Goal: Task Accomplishment & Management: Manage account settings

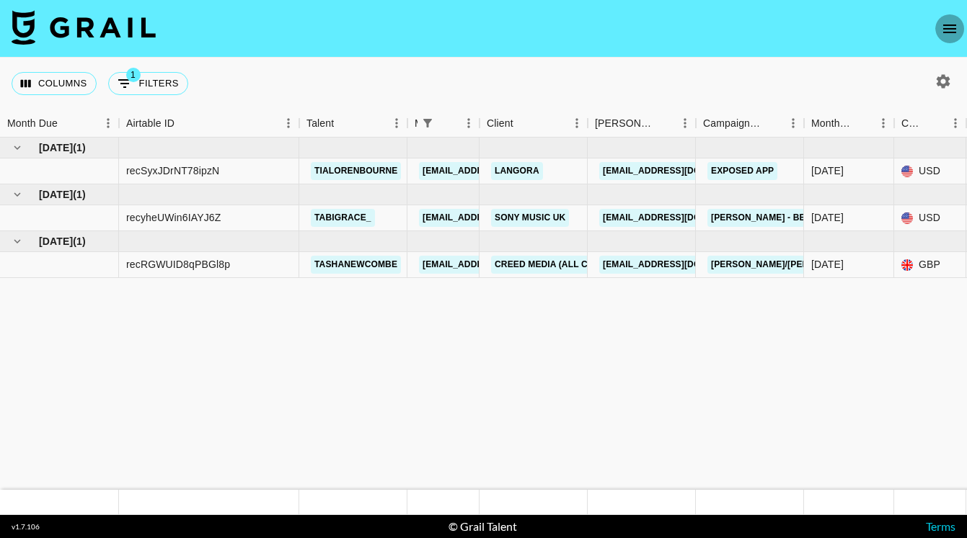
click at [947, 29] on icon "open drawer" at bounding box center [949, 29] width 13 height 9
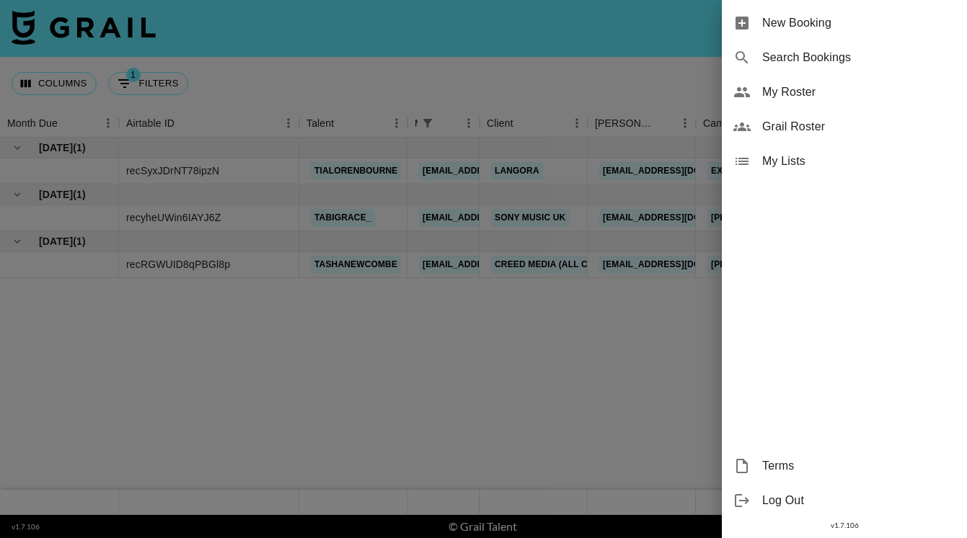
click at [799, 93] on span "My Roster" at bounding box center [858, 92] width 193 height 17
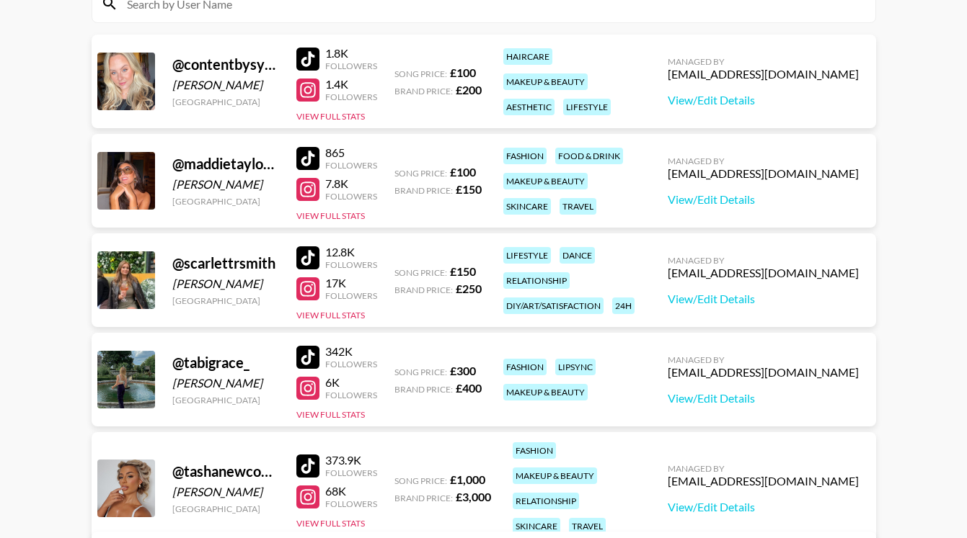
scroll to position [205, 0]
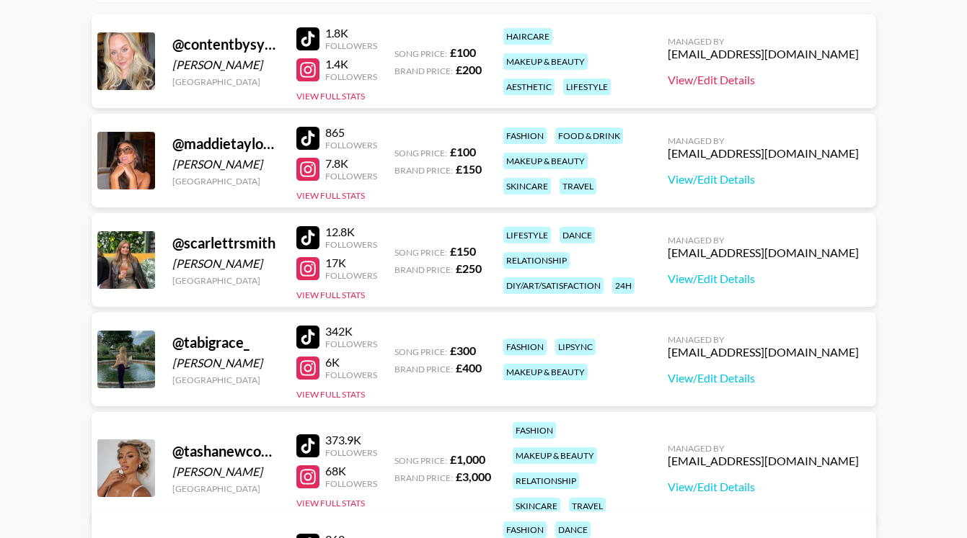
click at [760, 81] on link "View/Edit Details" at bounding box center [762, 80] width 191 height 14
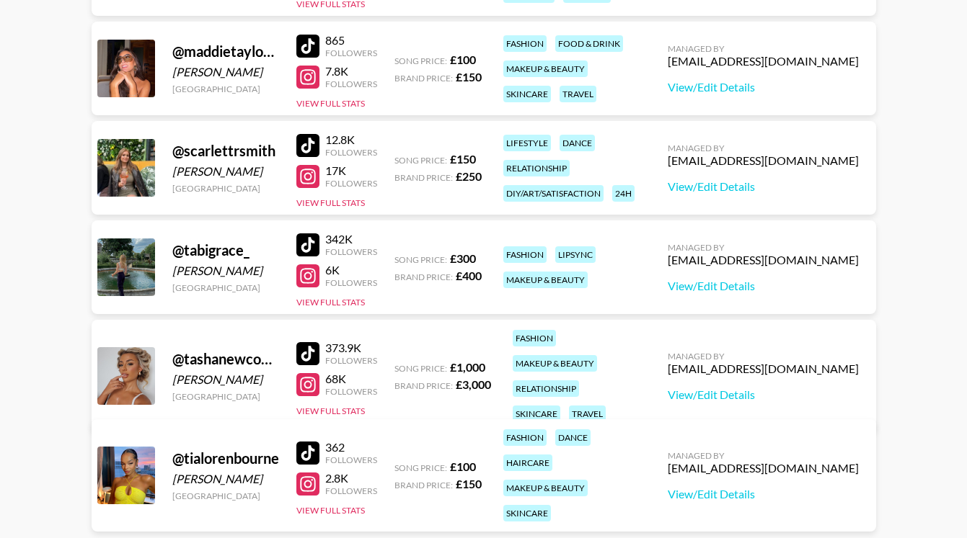
scroll to position [317, 0]
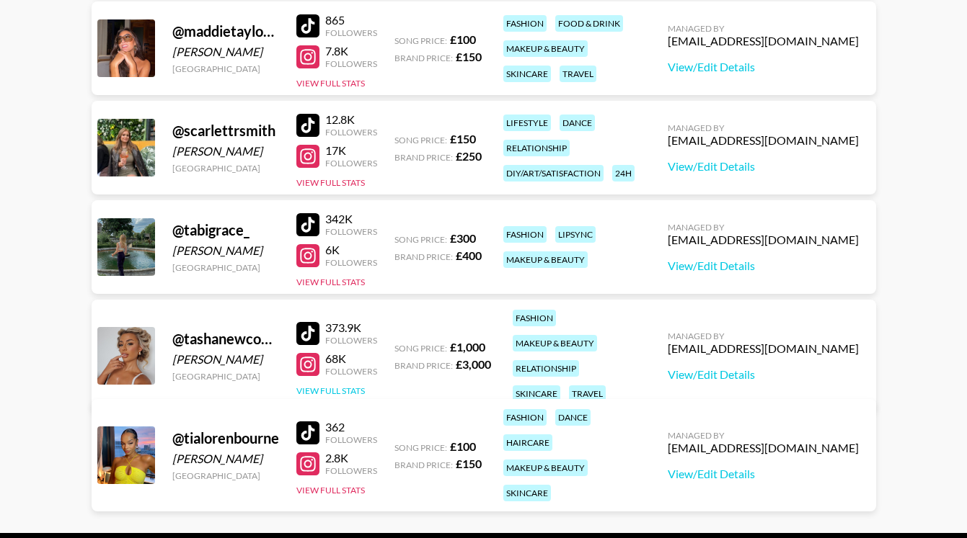
click at [333, 386] on button "View Full Stats" at bounding box center [330, 391] width 68 height 11
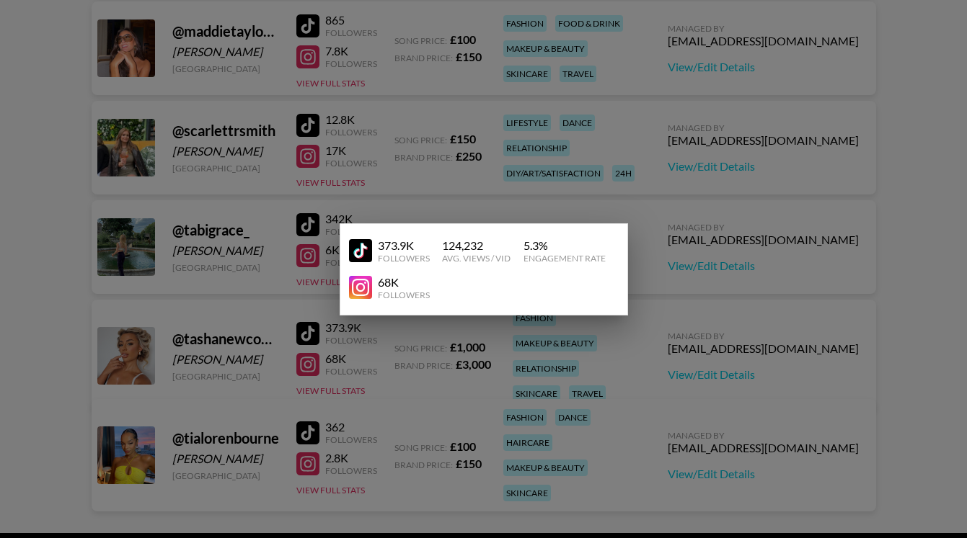
click at [588, 450] on div at bounding box center [483, 269] width 967 height 538
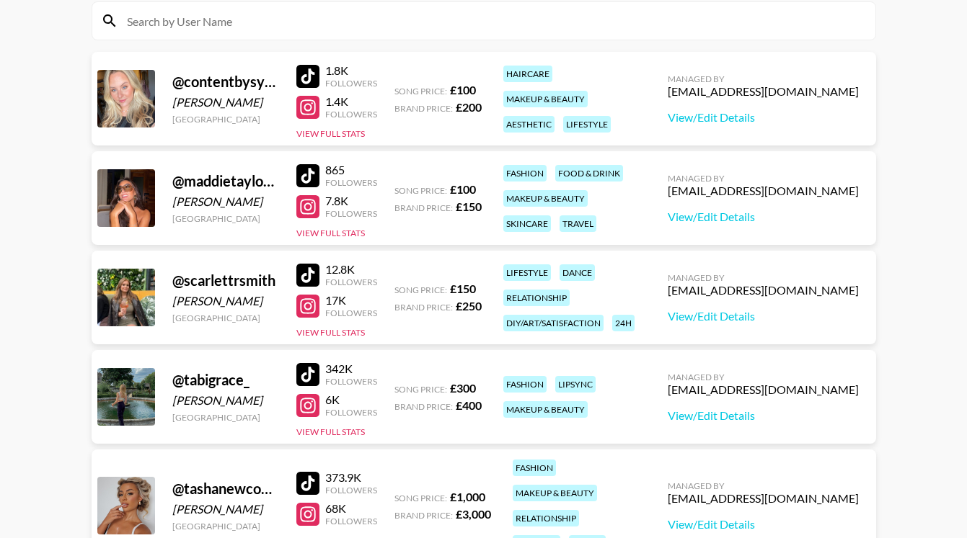
scroll to position [167, 0]
click at [339, 135] on button "View Full Stats" at bounding box center [330, 134] width 68 height 11
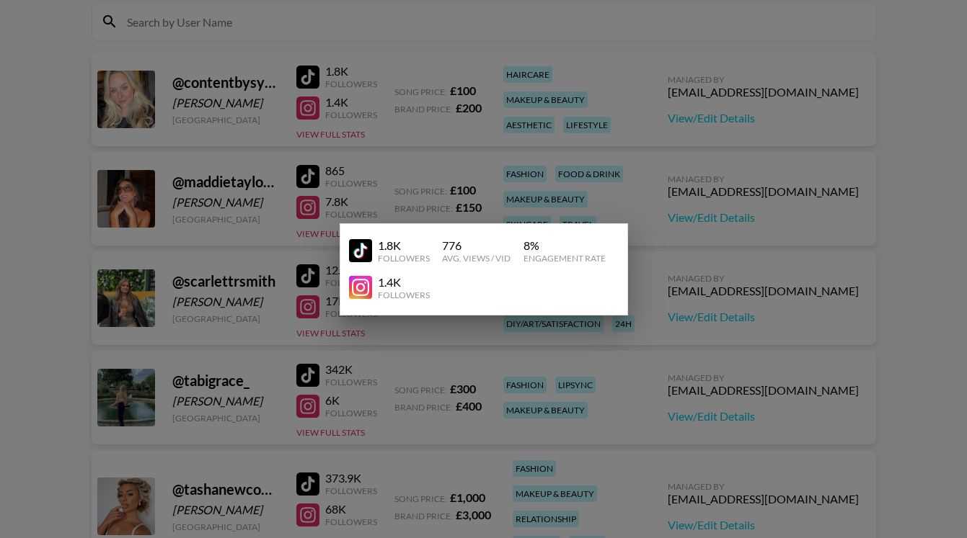
click at [479, 445] on div at bounding box center [483, 269] width 967 height 538
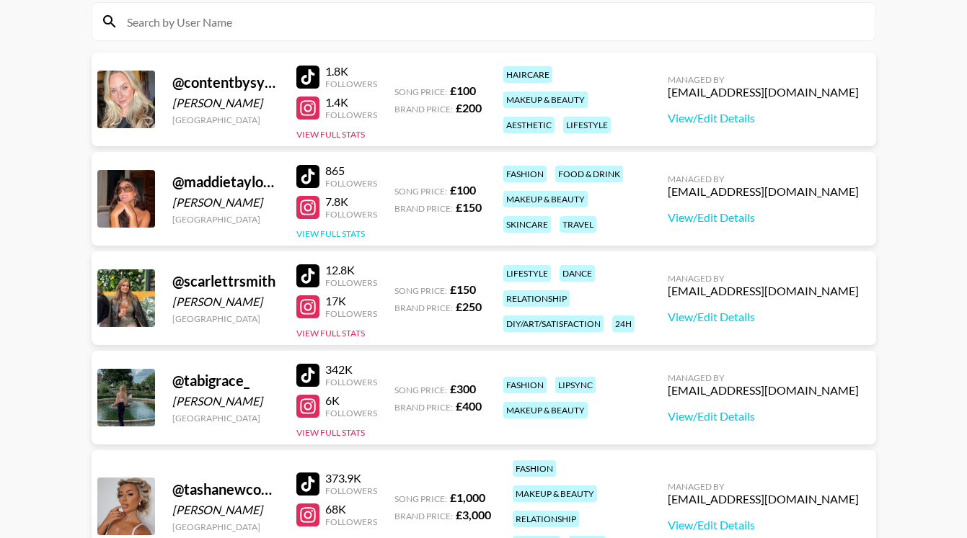
click at [339, 229] on button "View Full Stats" at bounding box center [330, 234] width 68 height 11
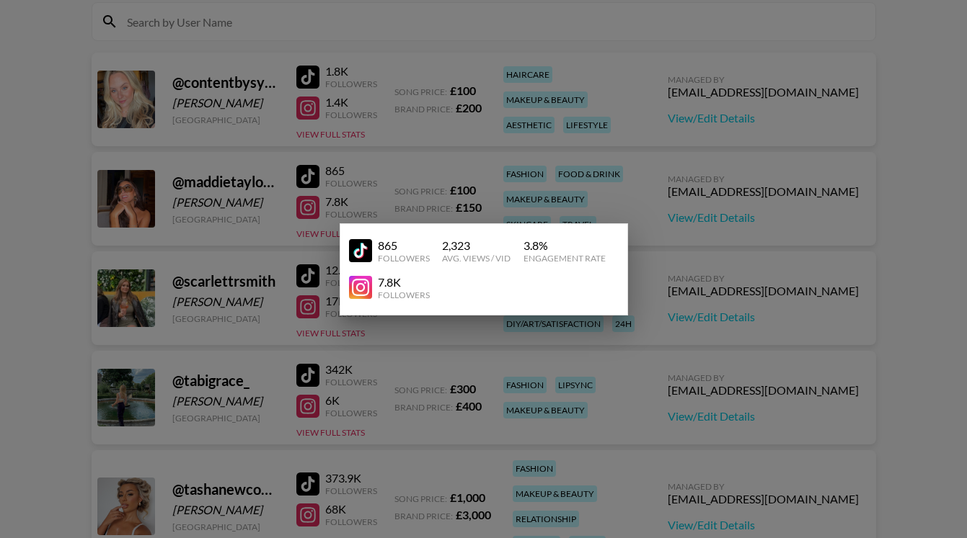
click at [391, 392] on div at bounding box center [483, 269] width 967 height 538
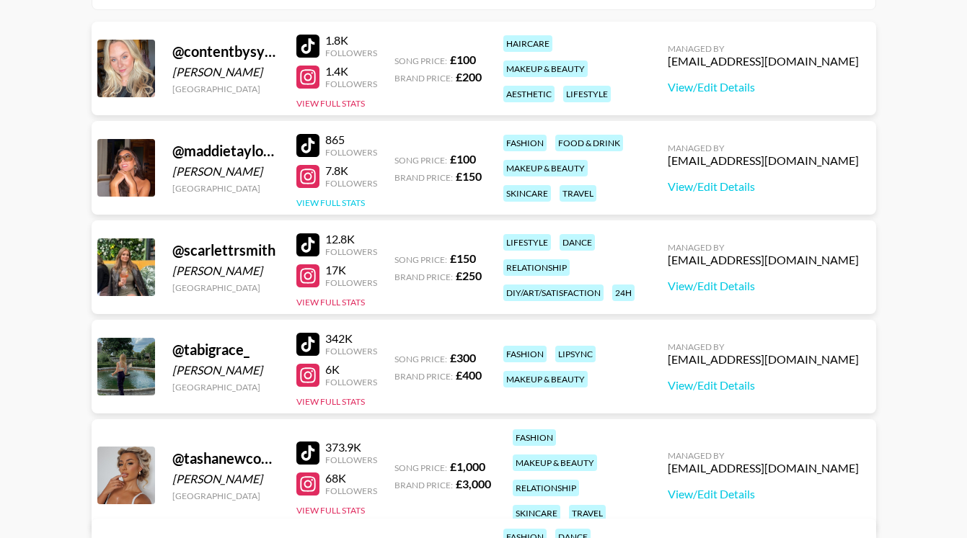
scroll to position [198, 0]
click at [345, 393] on div "342K Followers 6K Followers View Full Stats" at bounding box center [336, 366] width 81 height 82
click at [345, 398] on button "View Full Stats" at bounding box center [330, 401] width 68 height 11
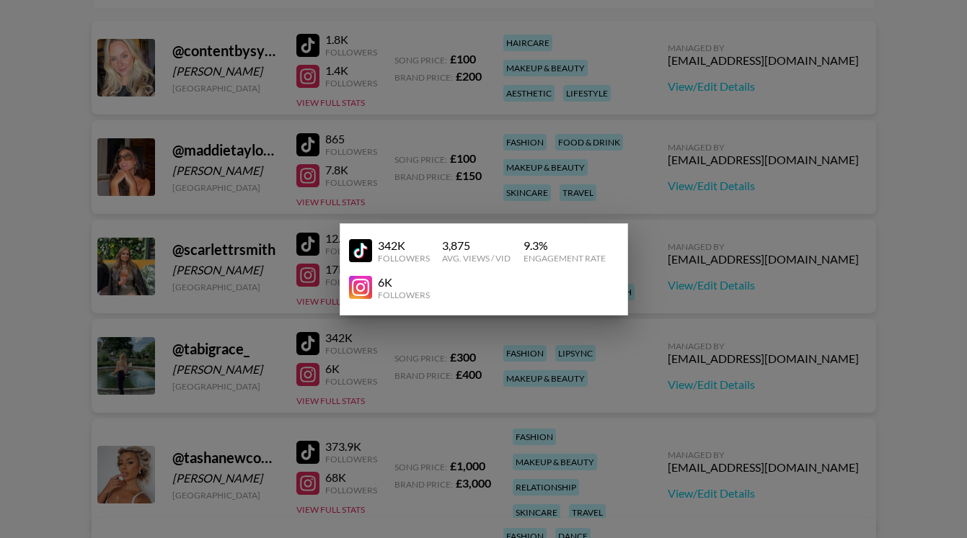
click at [345, 398] on div at bounding box center [483, 269] width 967 height 538
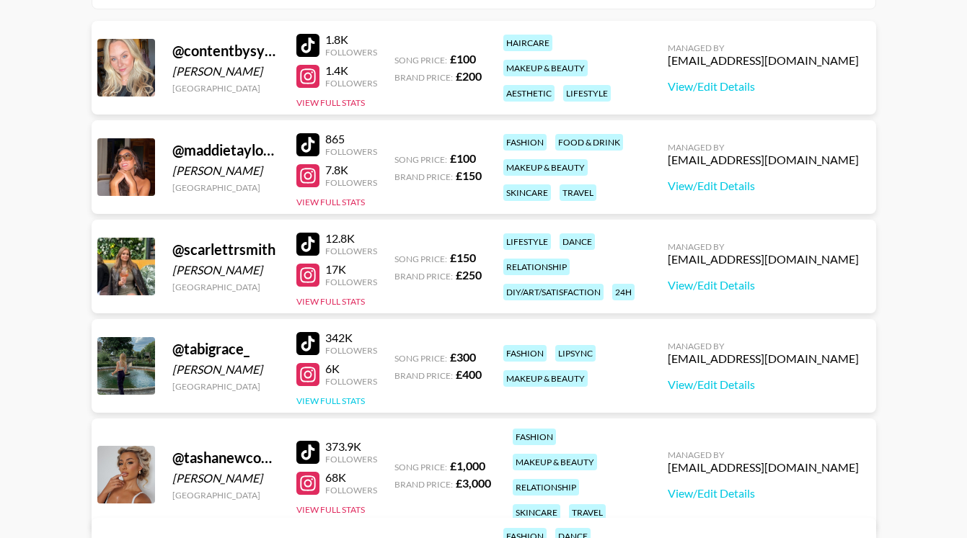
scroll to position [313, 0]
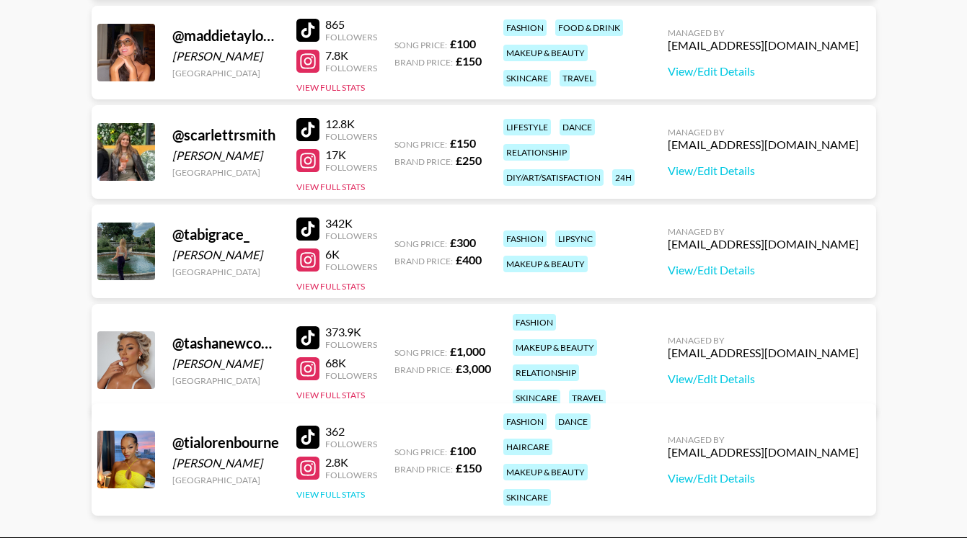
click at [342, 489] on button "View Full Stats" at bounding box center [330, 494] width 68 height 11
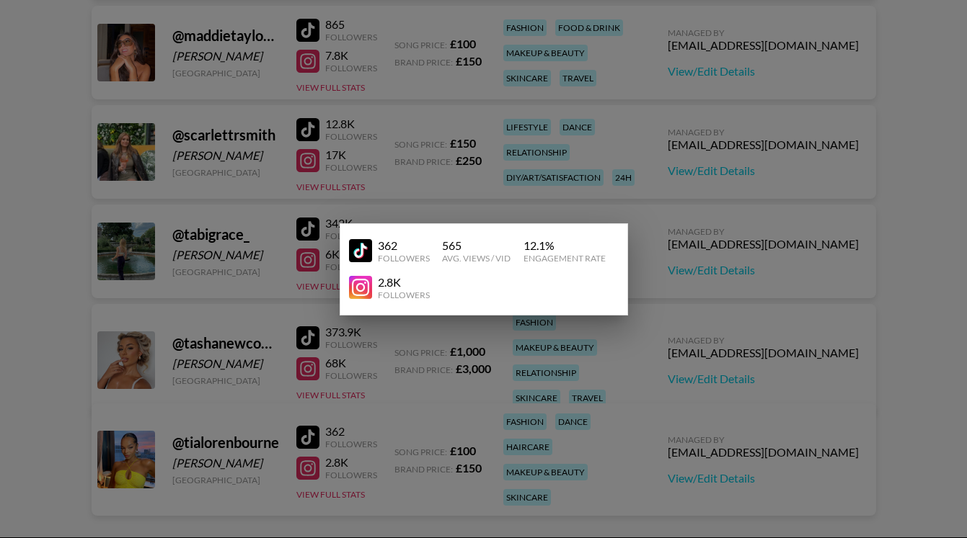
click at [501, 416] on div at bounding box center [483, 269] width 967 height 538
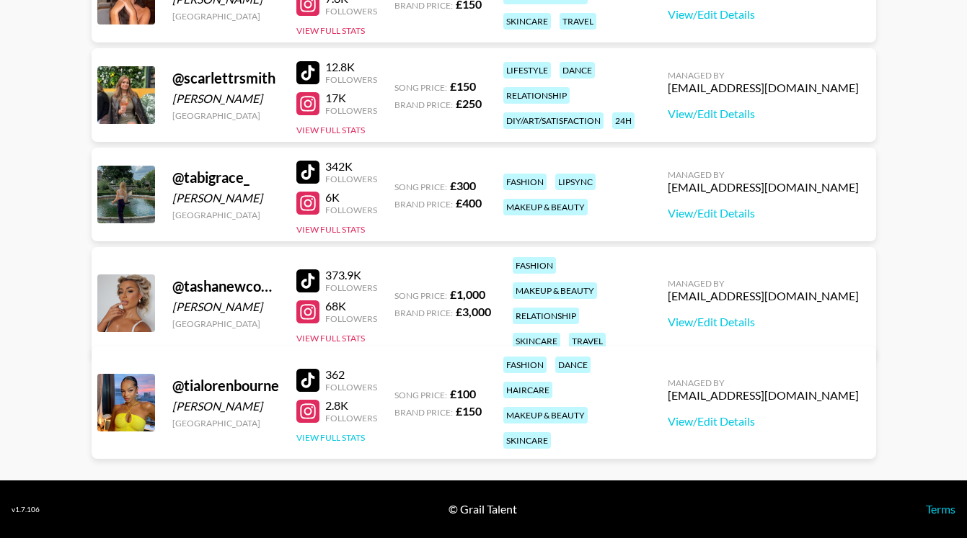
scroll to position [286, 0]
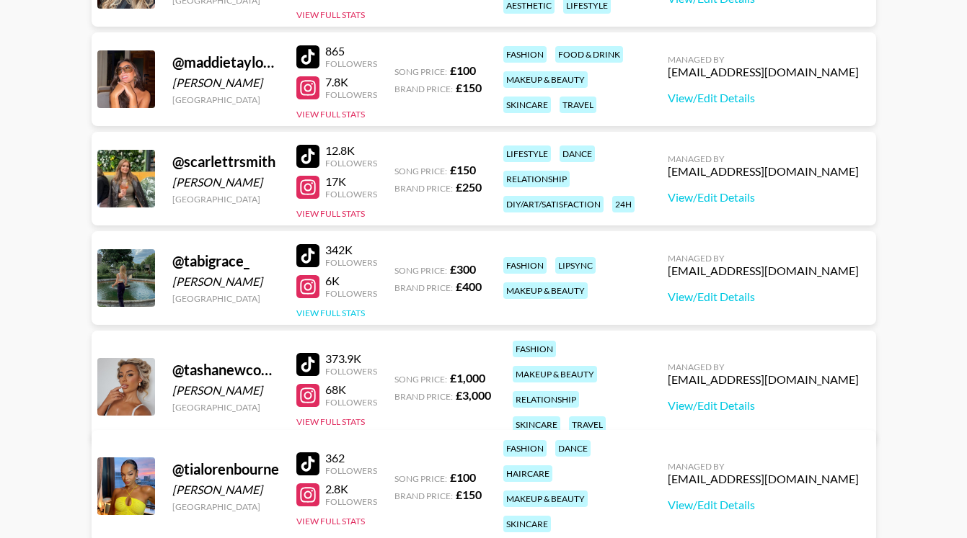
click at [325, 315] on button "View Full Stats" at bounding box center [330, 313] width 68 height 11
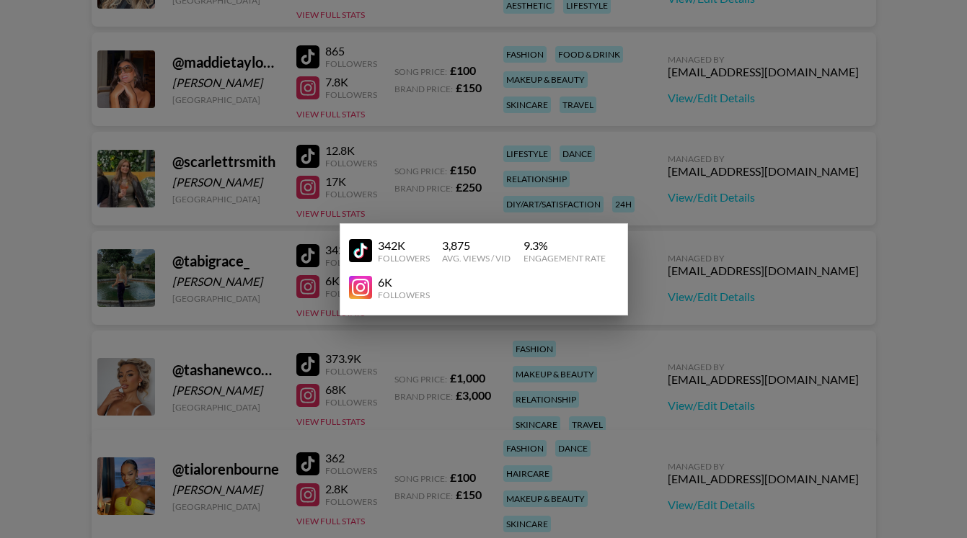
click at [611, 476] on div at bounding box center [483, 269] width 967 height 538
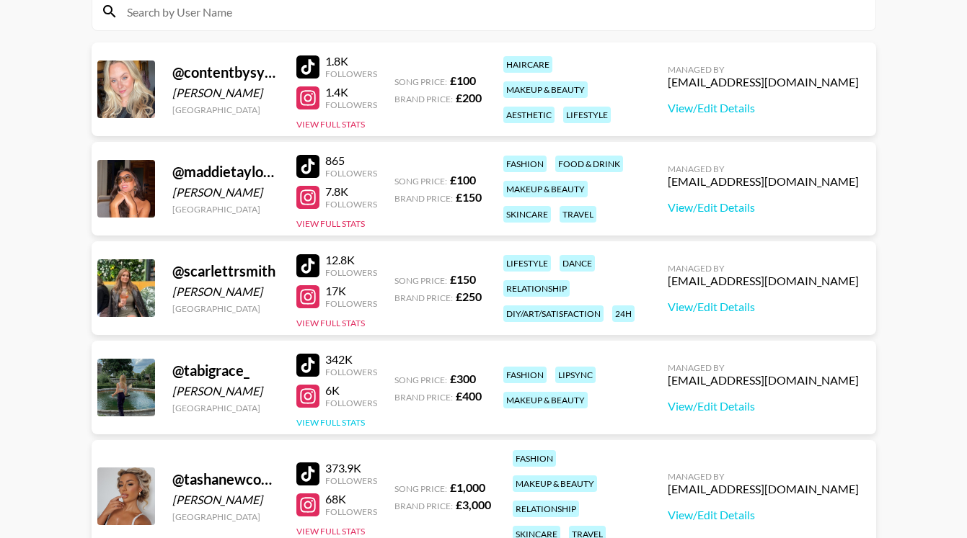
scroll to position [0, 0]
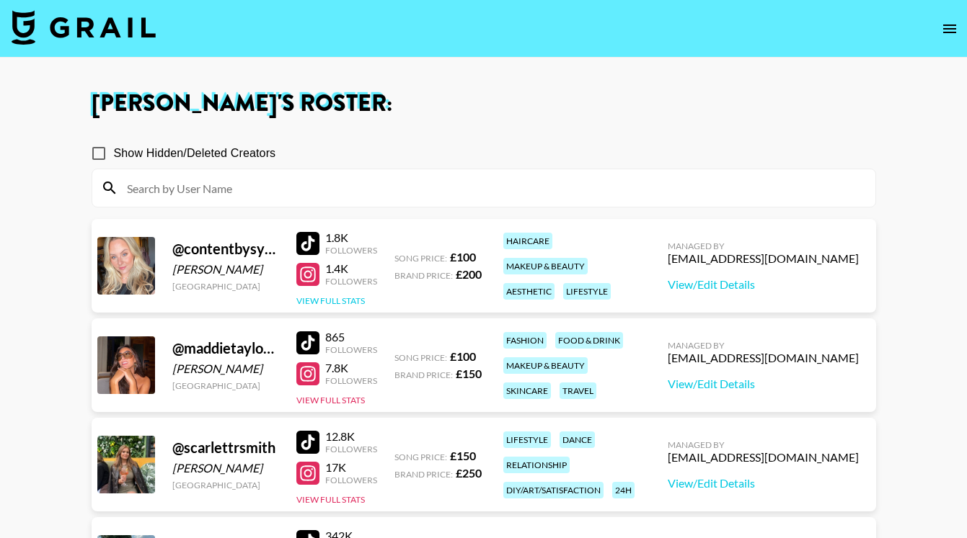
click at [337, 304] on button "View Full Stats" at bounding box center [330, 301] width 68 height 11
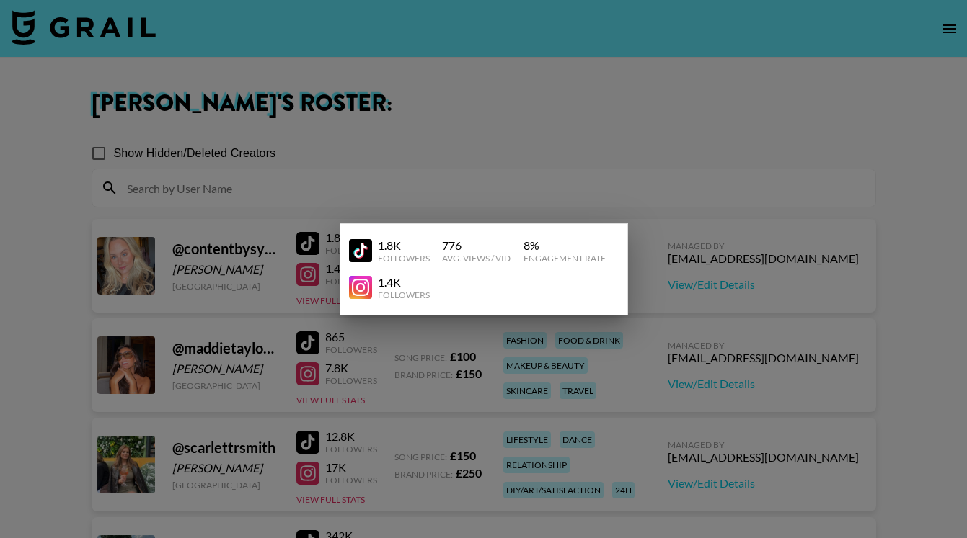
click at [651, 345] on div at bounding box center [483, 269] width 967 height 538
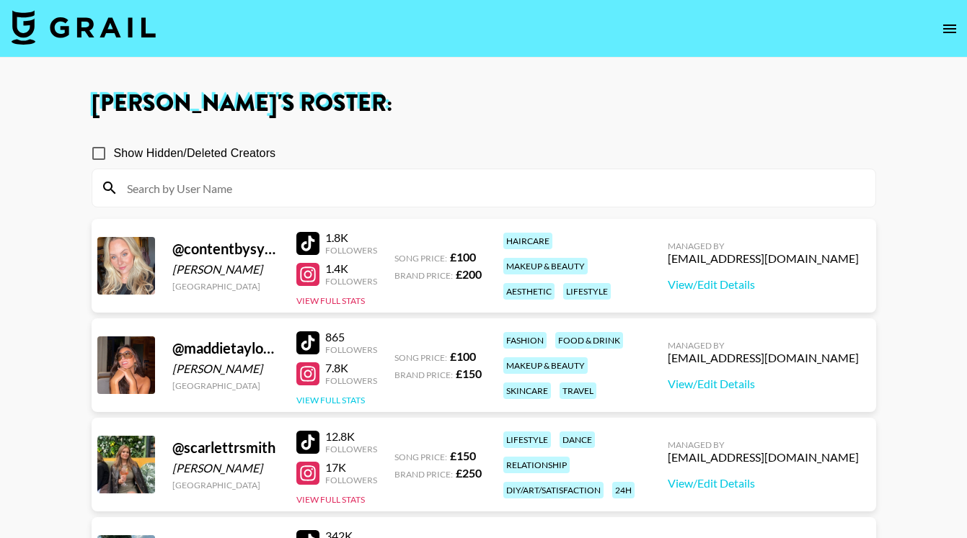
click at [334, 402] on button "View Full Stats" at bounding box center [330, 400] width 68 height 11
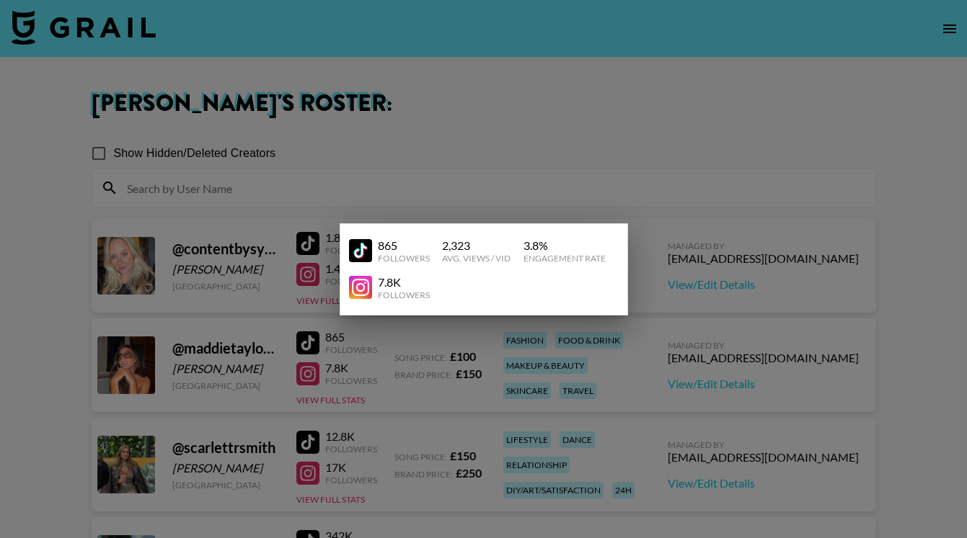
click at [551, 379] on div at bounding box center [483, 269] width 967 height 538
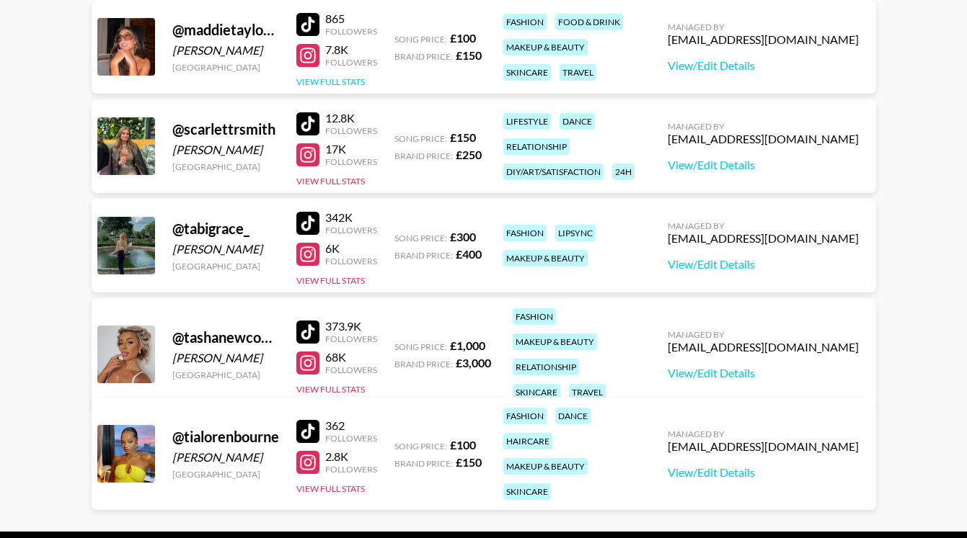
scroll to position [370, 0]
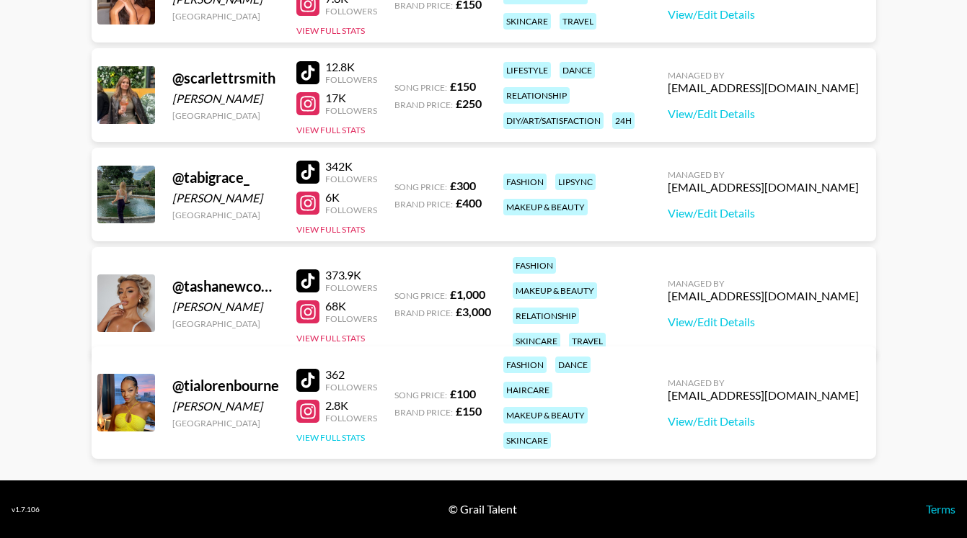
click at [336, 432] on button "View Full Stats" at bounding box center [330, 437] width 68 height 11
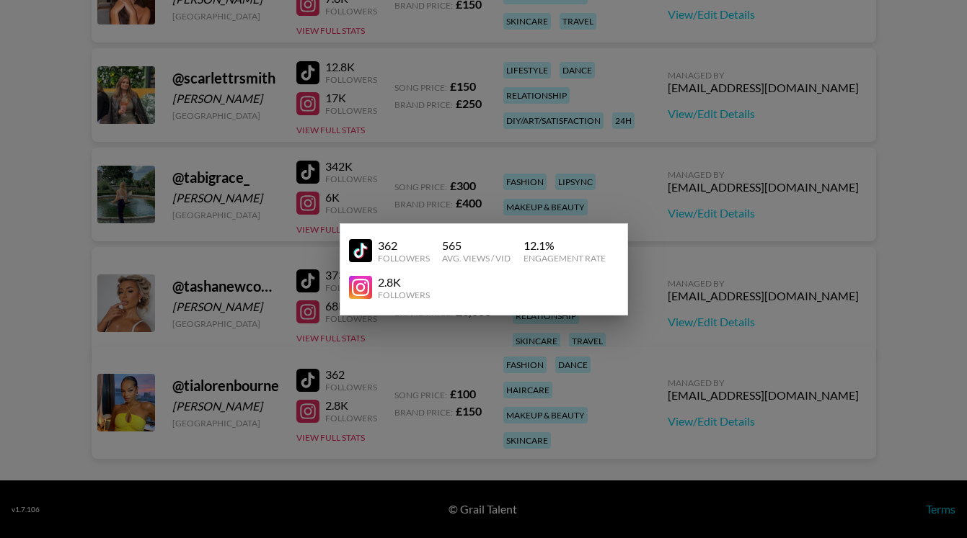
click at [708, 167] on div at bounding box center [483, 269] width 967 height 538
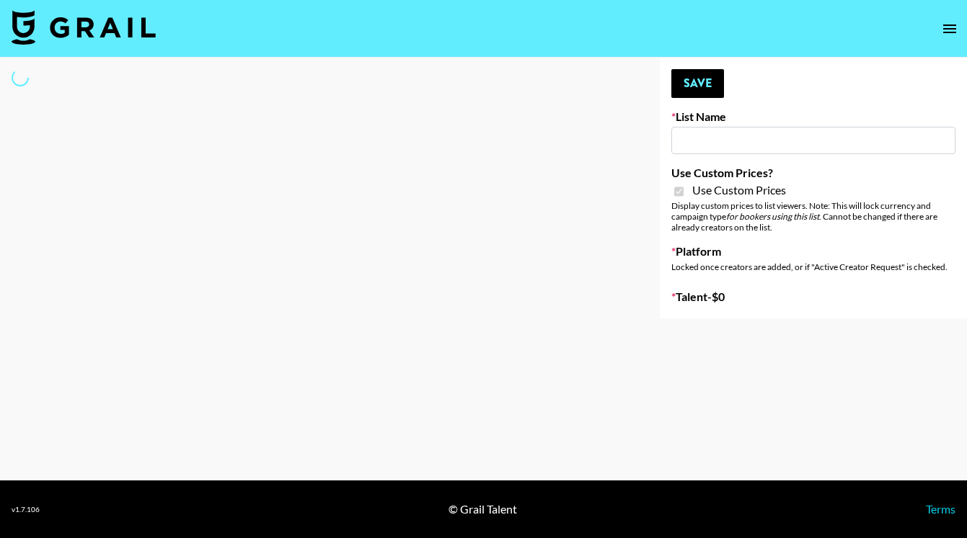
type input "[GEOGRAPHIC_DATA] ([DATE])"
checkbox input "true"
select select "Brand"
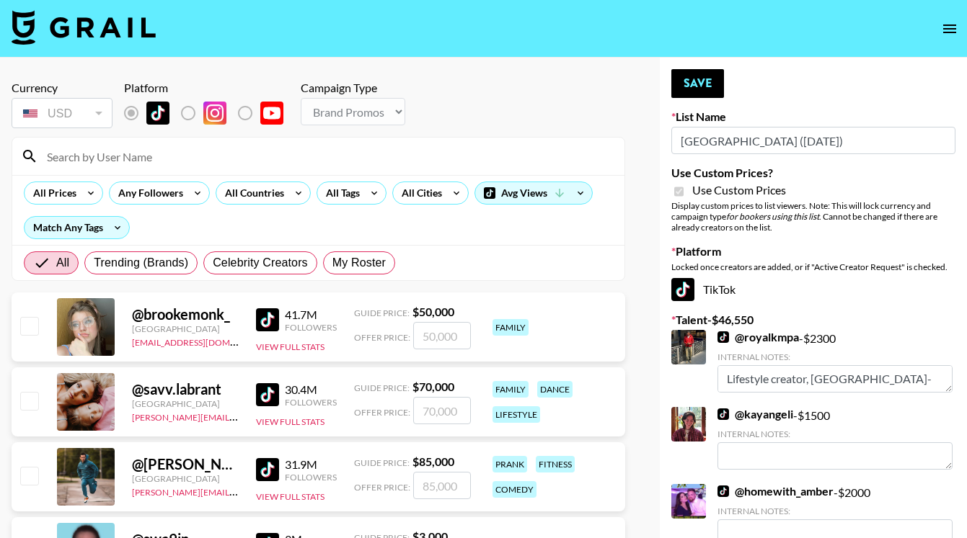
click at [194, 162] on input at bounding box center [326, 156] width 577 height 23
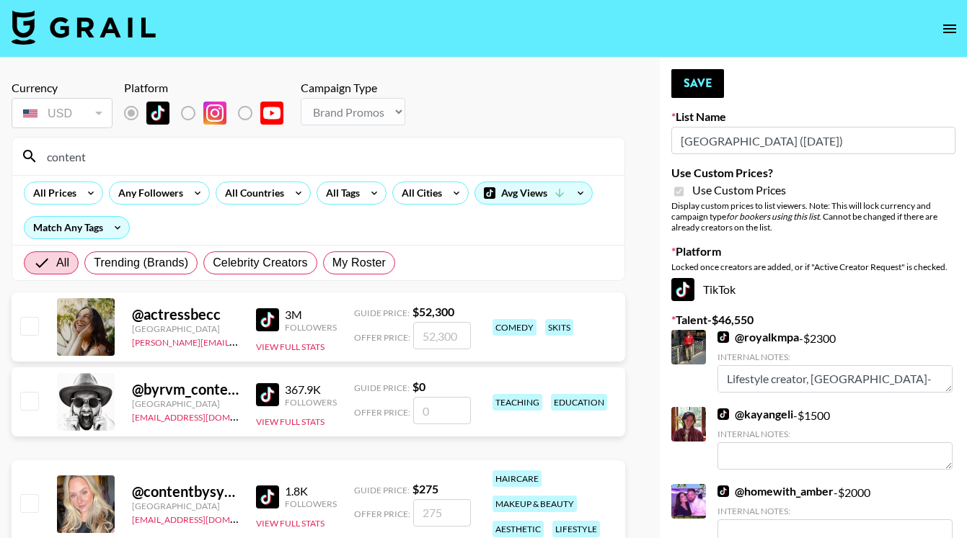
type input "content"
click at [28, 502] on input "checkbox" at bounding box center [28, 502] width 17 height 17
checkbox input "true"
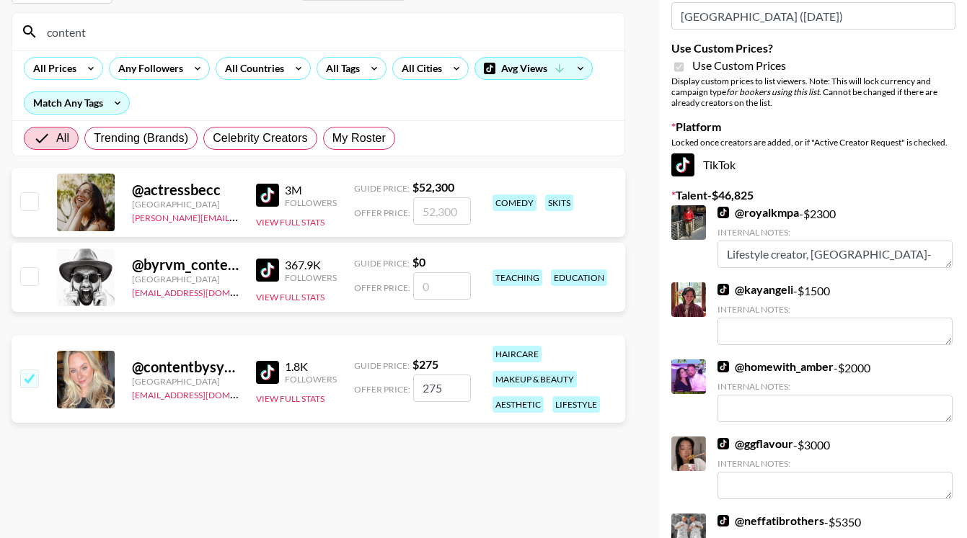
scroll to position [174, 0]
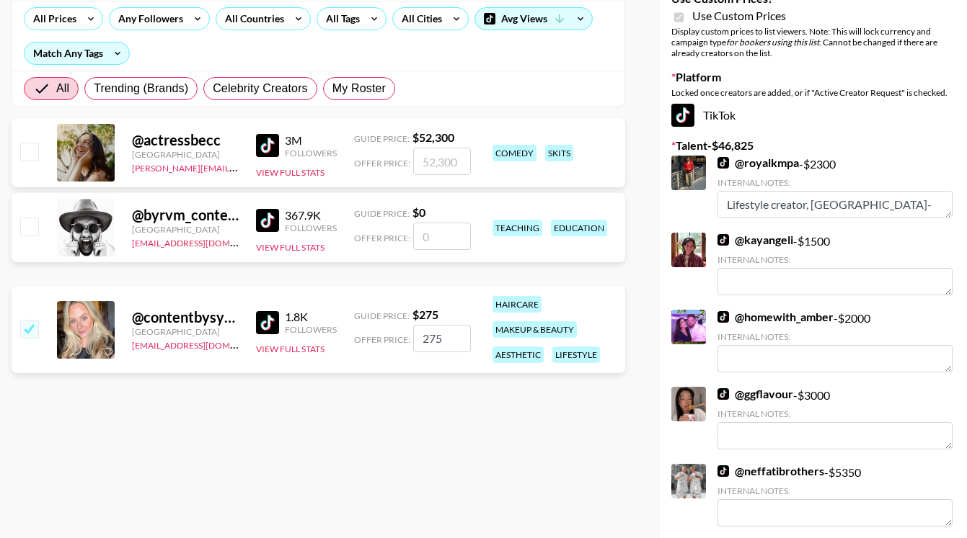
drag, startPoint x: 448, startPoint y: 342, endPoint x: 376, endPoint y: 332, distance: 72.0
click at [376, 332] on div "Offer Price: 275" at bounding box center [412, 338] width 117 height 27
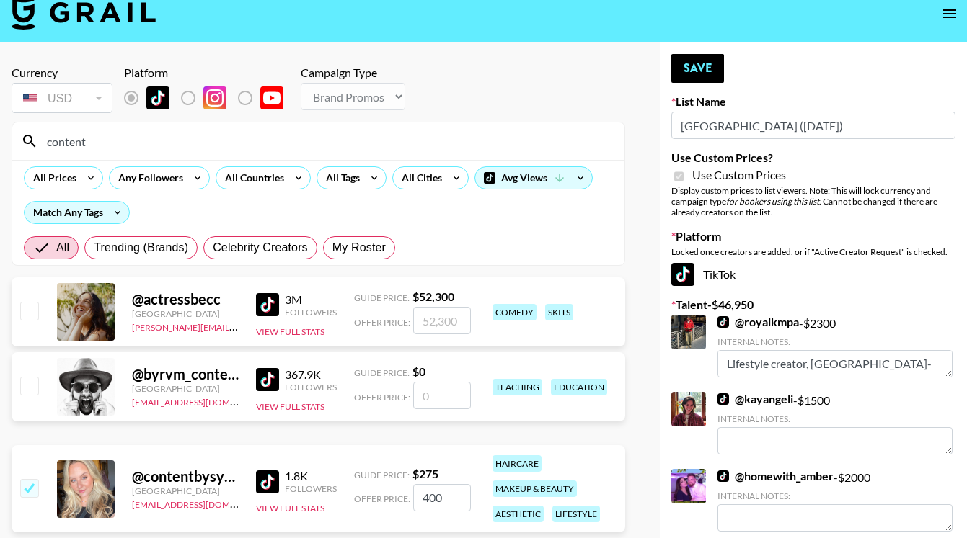
scroll to position [0, 0]
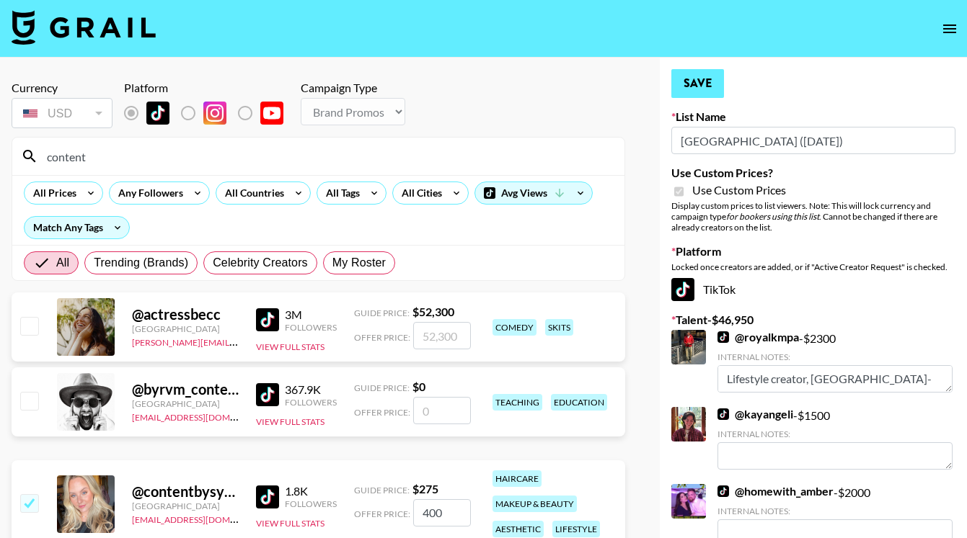
type input "400"
click at [693, 82] on button "Save" at bounding box center [697, 83] width 53 height 29
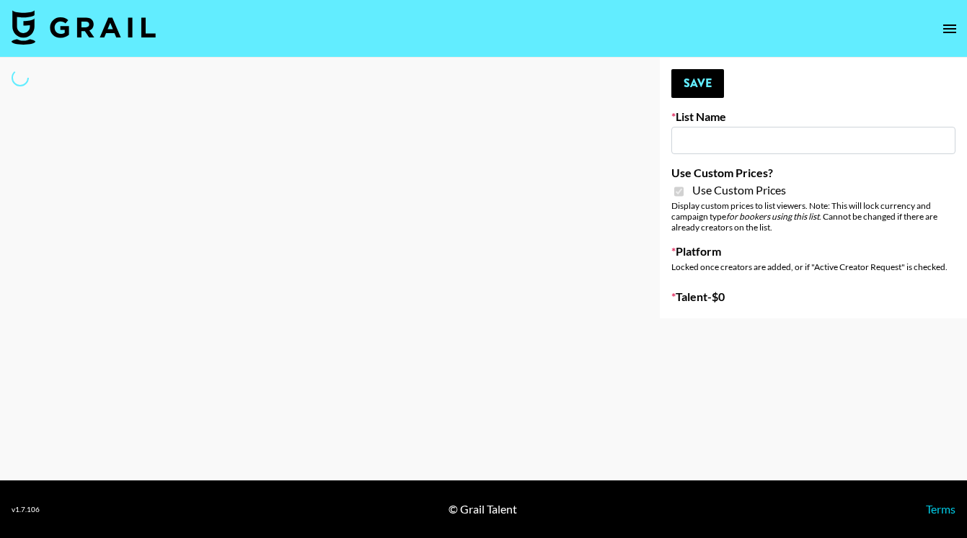
type input "Twodots (12th Oct)"
checkbox input "true"
select select "Brand"
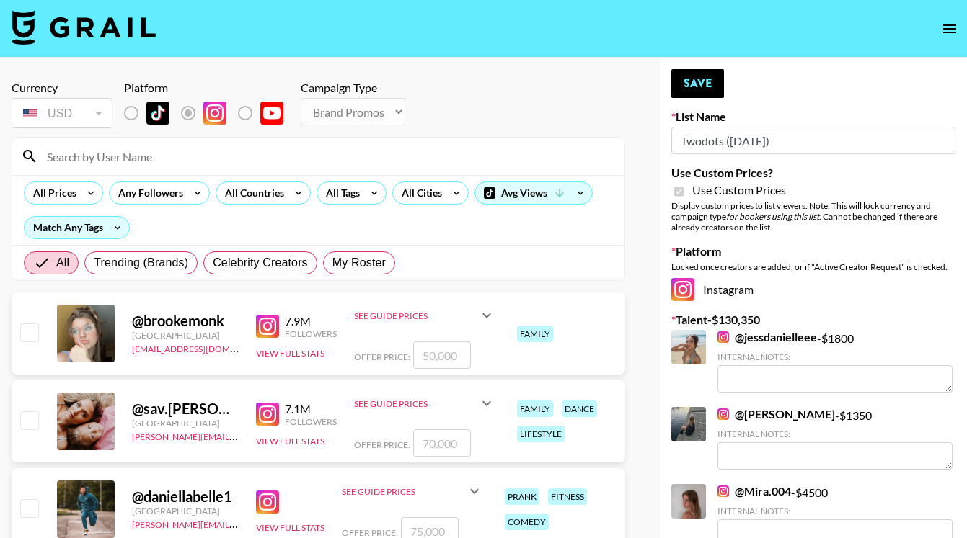
click at [121, 154] on input at bounding box center [326, 156] width 577 height 23
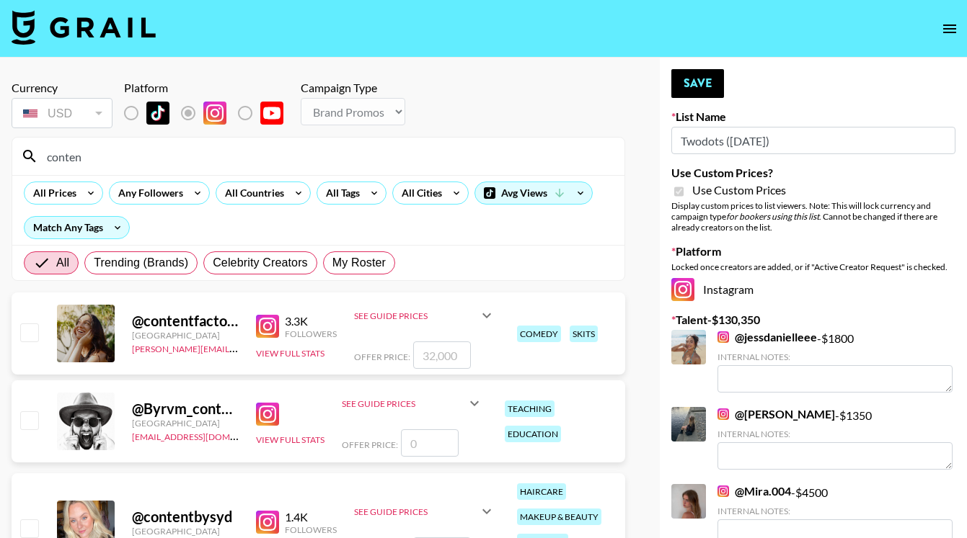
type input "conten"
click at [29, 527] on input "checkbox" at bounding box center [28, 528] width 17 height 17
checkbox input "true"
type input "400"
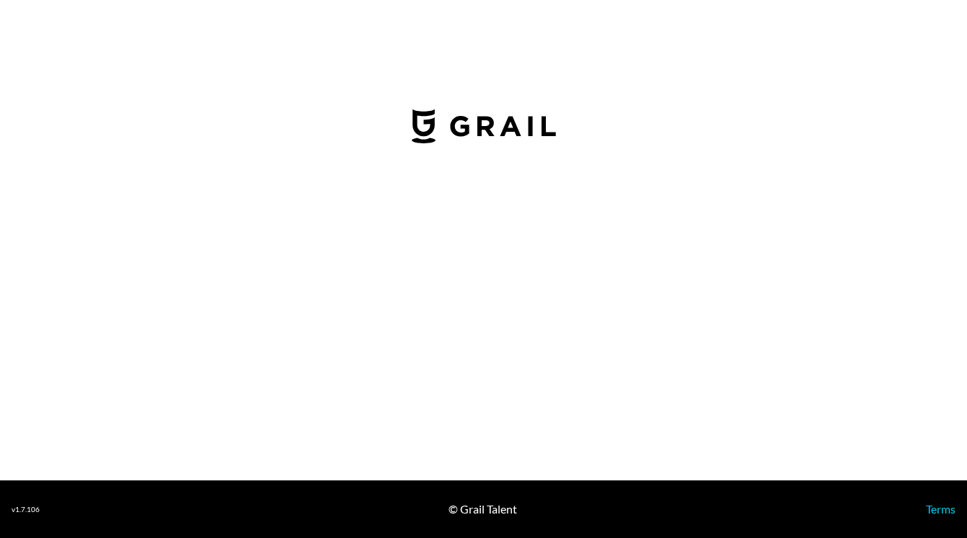
select select "GBP"
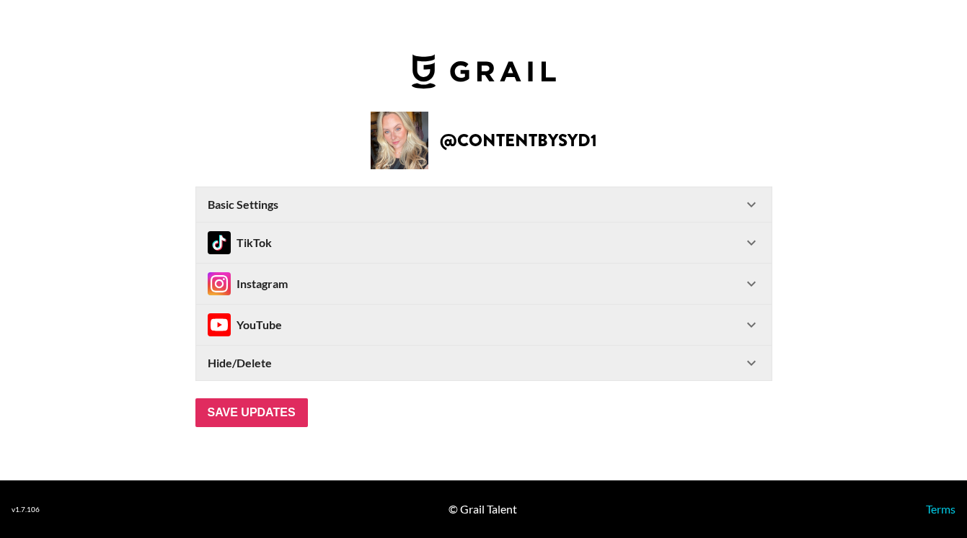
click at [309, 285] on div "Instagram" at bounding box center [475, 283] width 535 height 23
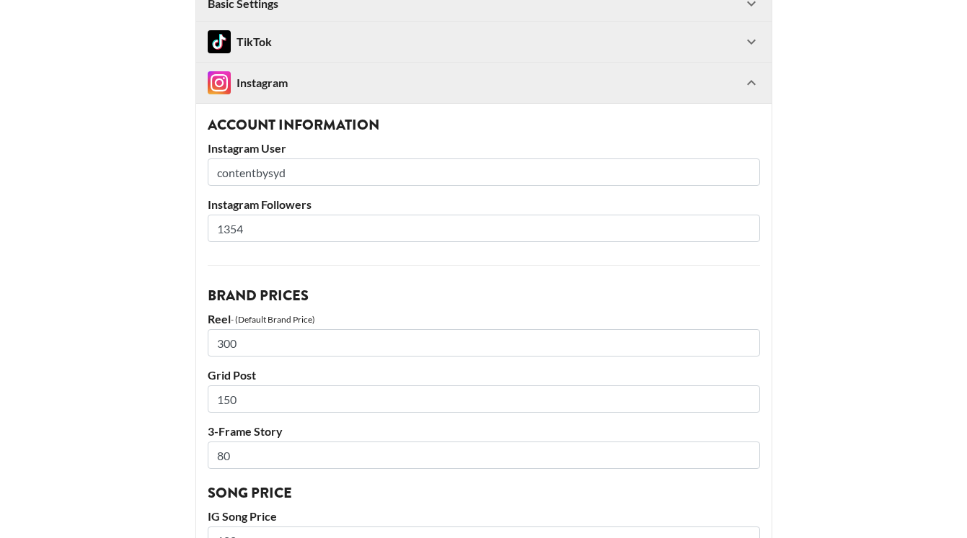
scroll to position [285, 0]
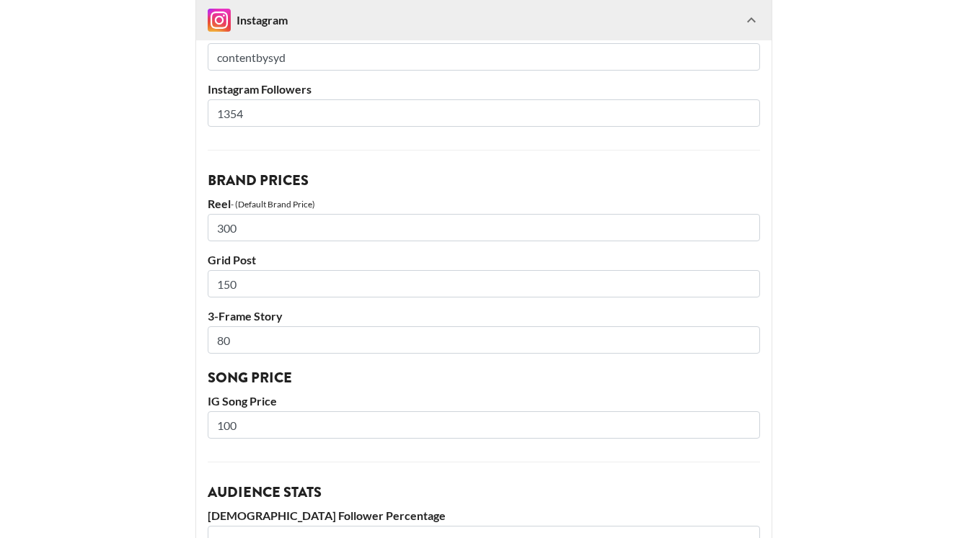
drag, startPoint x: 262, startPoint y: 223, endPoint x: 146, endPoint y: 218, distance: 115.5
click at [147, 221] on main "@ contentbysyd1 Basic Settings Airtable ID: rec3GmA5LwKWcFynR Manager(s) scarle…" at bounding box center [484, 388] width 944 height 1186
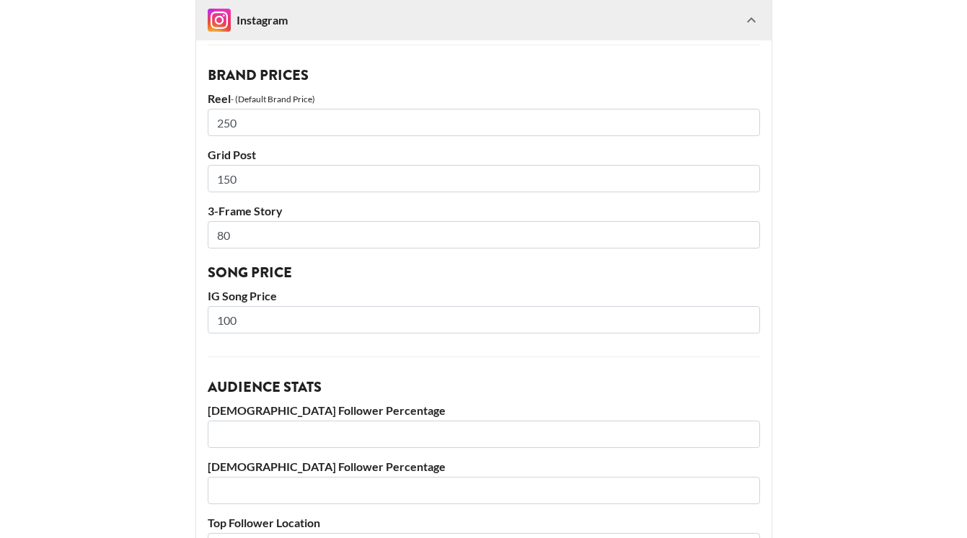
scroll to position [396, 0]
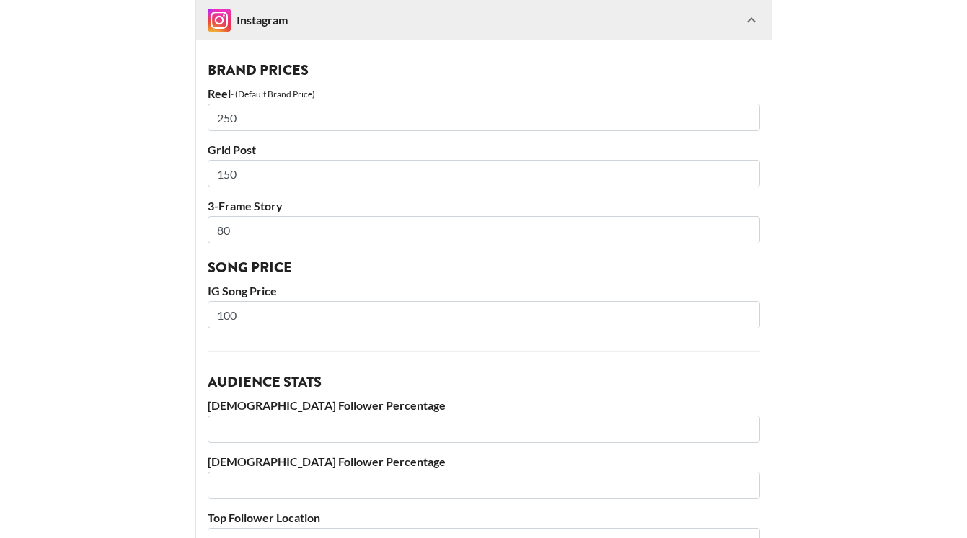
type input "250"
drag, startPoint x: 238, startPoint y: 234, endPoint x: 163, endPoint y: 229, distance: 75.1
click at [163, 229] on main "@ contentbysyd1 Basic Settings Airtable ID: rec3GmA5LwKWcFynR Manager(s) scarle…" at bounding box center [484, 278] width 944 height 1186
type input "5"
type input "50"
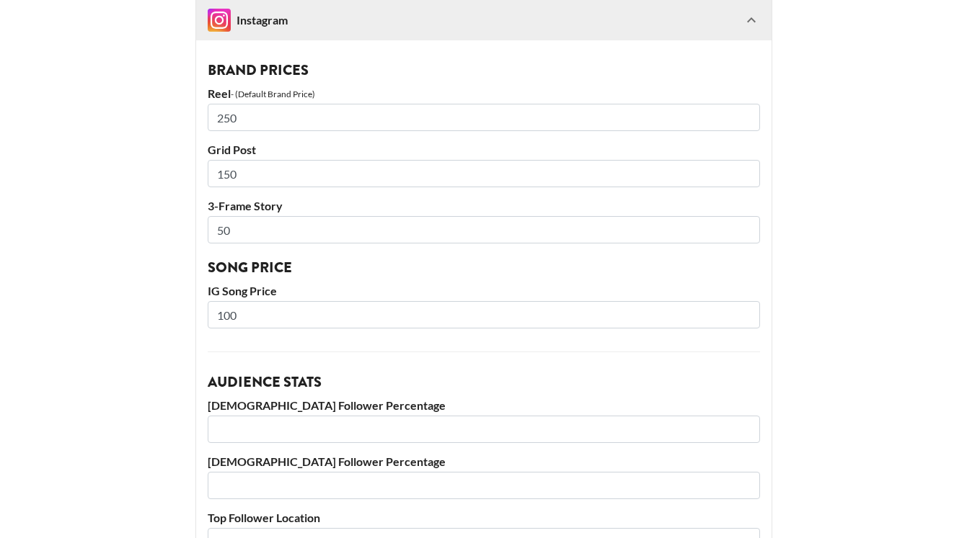
drag, startPoint x: 257, startPoint y: 311, endPoint x: 170, endPoint y: 307, distance: 86.6
click at [172, 309] on main "@ contentbysyd1 Basic Settings Airtable ID: rec3GmA5LwKWcFynR Manager(s) scarle…" at bounding box center [484, 278] width 944 height 1186
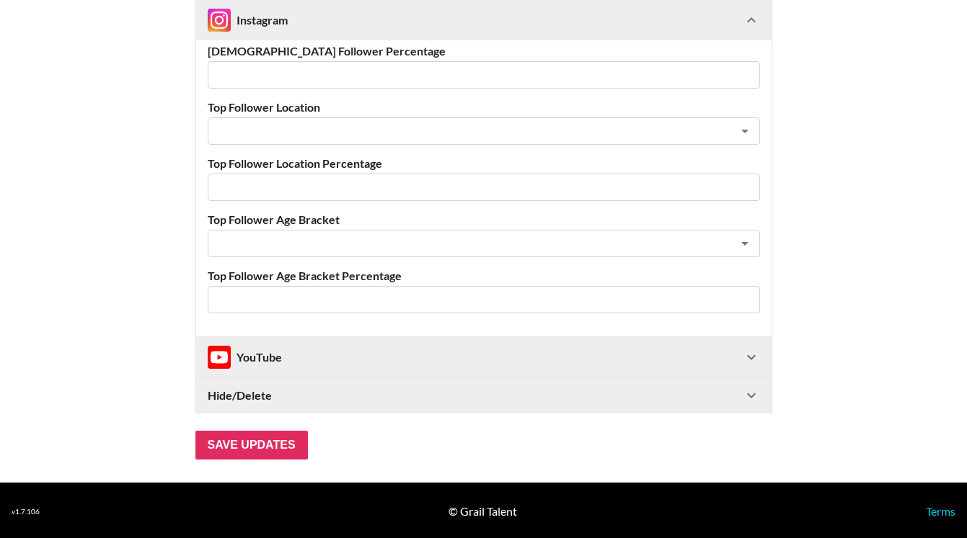
scroll to position [809, 0]
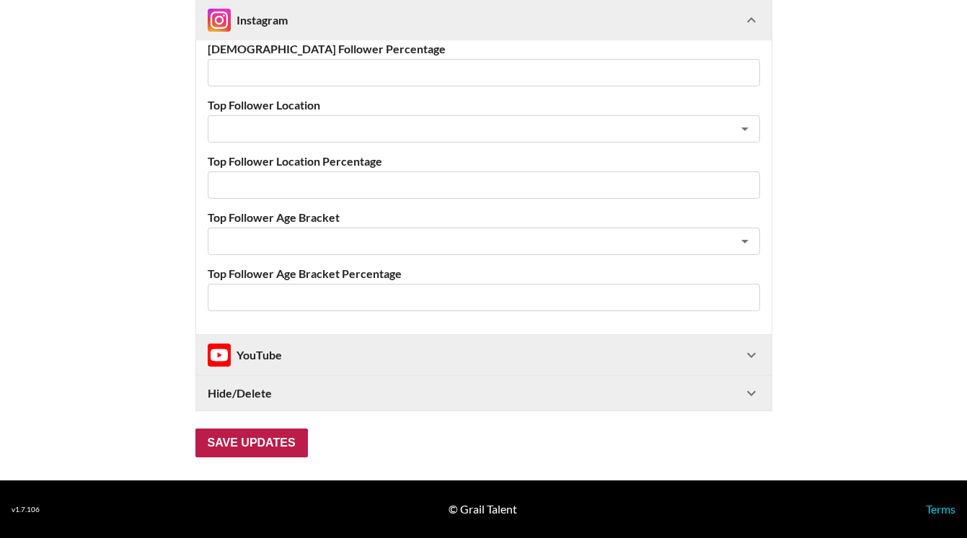
type input "50"
click at [265, 451] on input "Save Updates" at bounding box center [251, 443] width 112 height 29
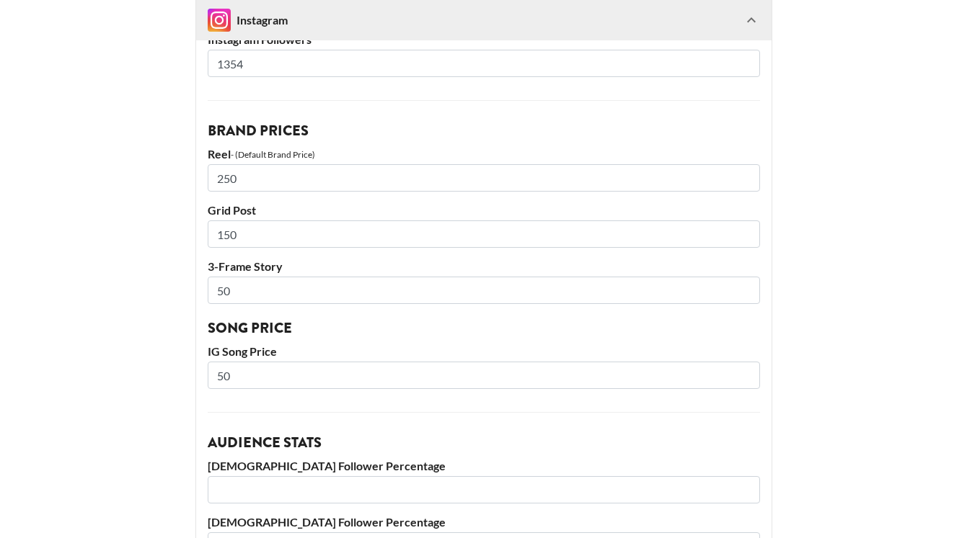
scroll to position [381, 0]
click at [743, 295] on input "49" at bounding box center [484, 291] width 552 height 27
type input "50"
click at [745, 287] on input "50" at bounding box center [484, 291] width 552 height 27
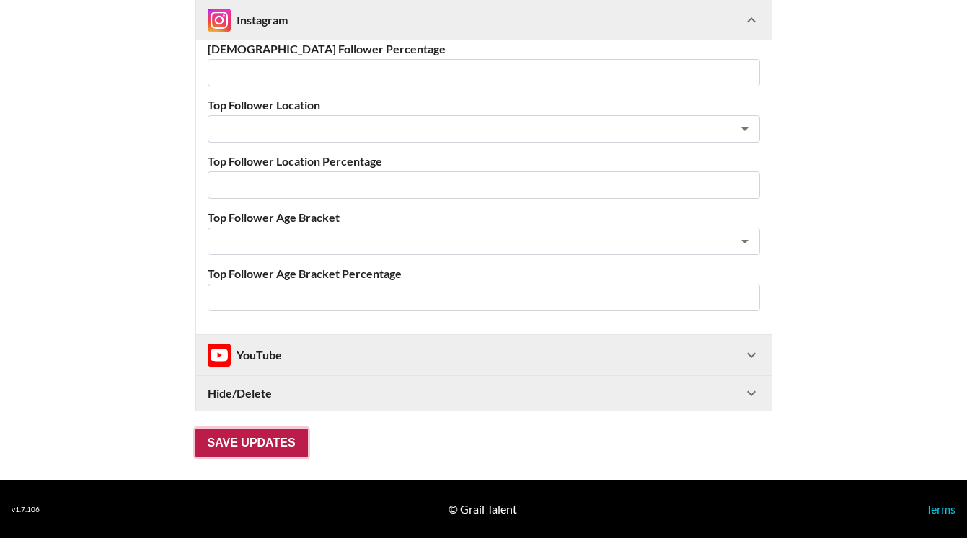
click at [254, 443] on input "Save Updates" at bounding box center [251, 443] width 112 height 29
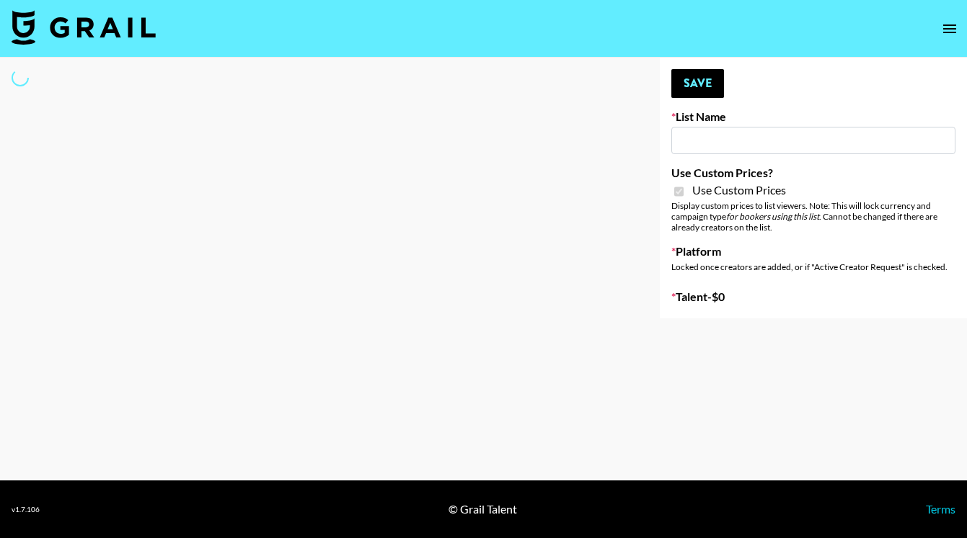
type input "Twodots ([DATE])"
checkbox input "true"
select select "Brand"
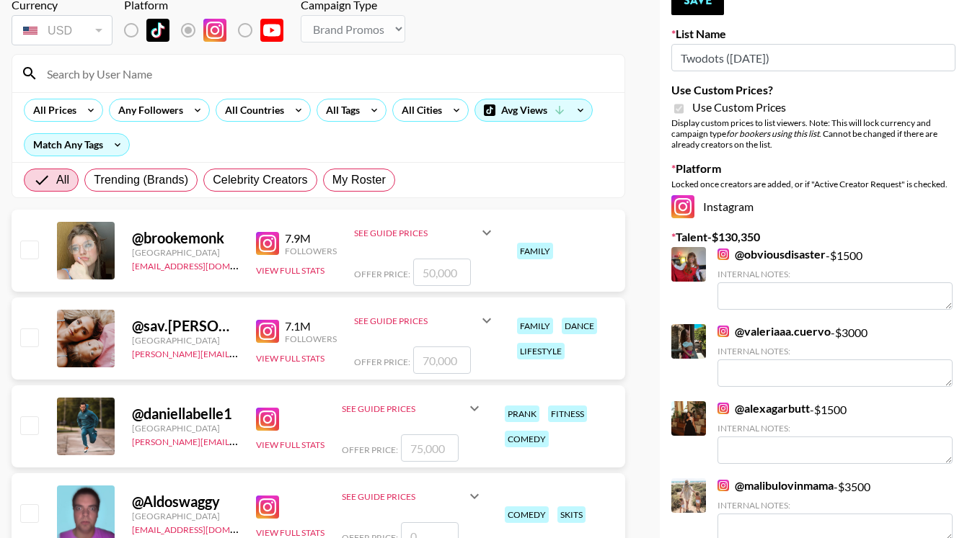
scroll to position [99, 0]
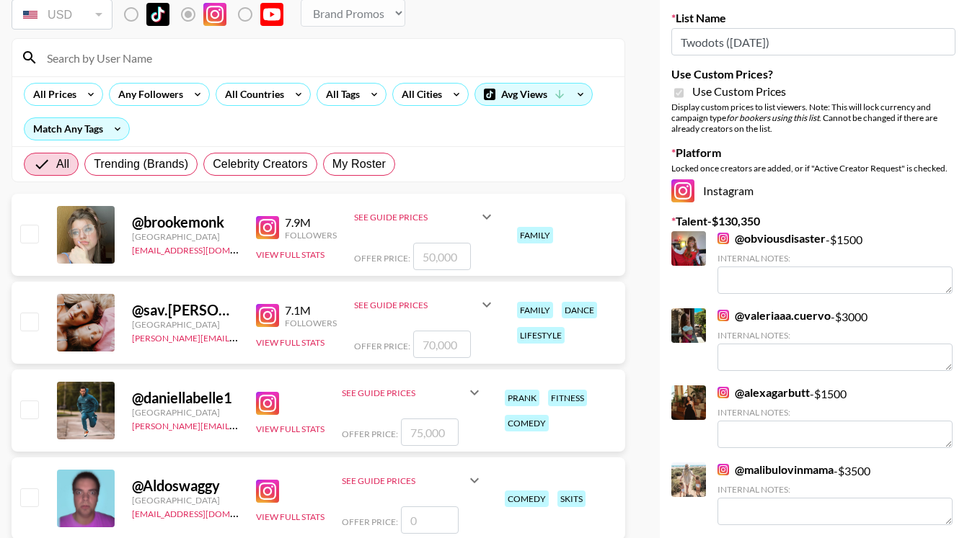
click at [226, 65] on input at bounding box center [326, 57] width 577 height 23
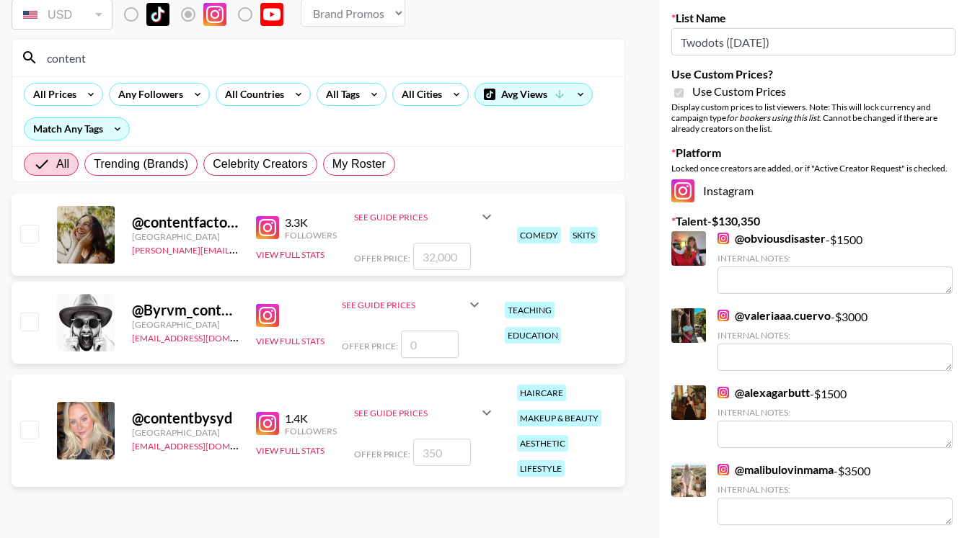
type input "content"
click at [28, 434] on input "checkbox" at bounding box center [28, 429] width 17 height 17
checkbox input "true"
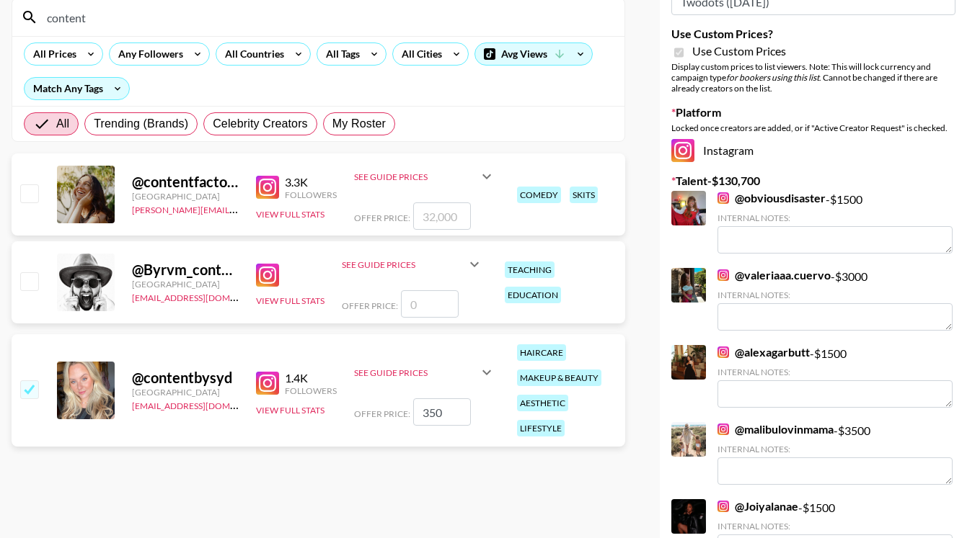
scroll to position [142, 0]
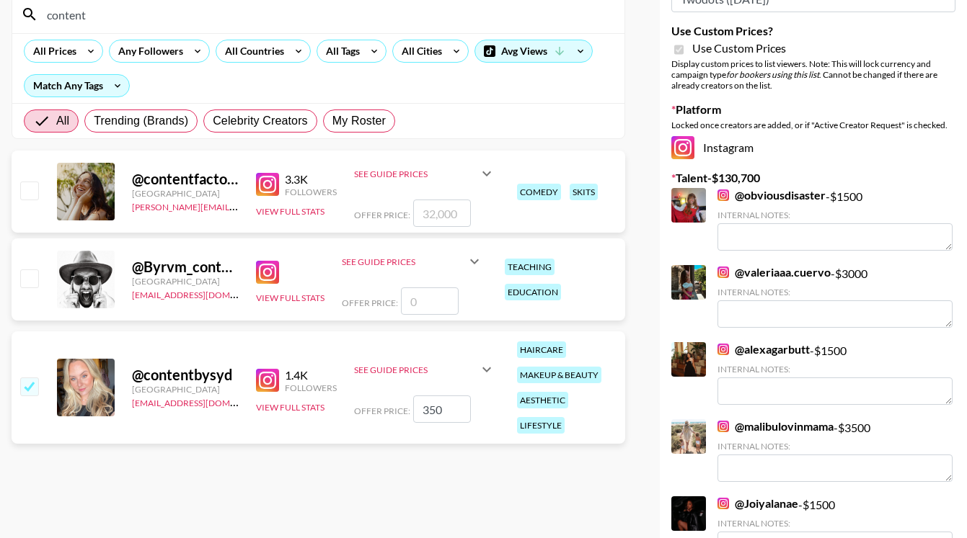
drag, startPoint x: 451, startPoint y: 414, endPoint x: 403, endPoint y: 414, distance: 48.3
click at [405, 414] on div "Offer Price: 350" at bounding box center [424, 409] width 141 height 27
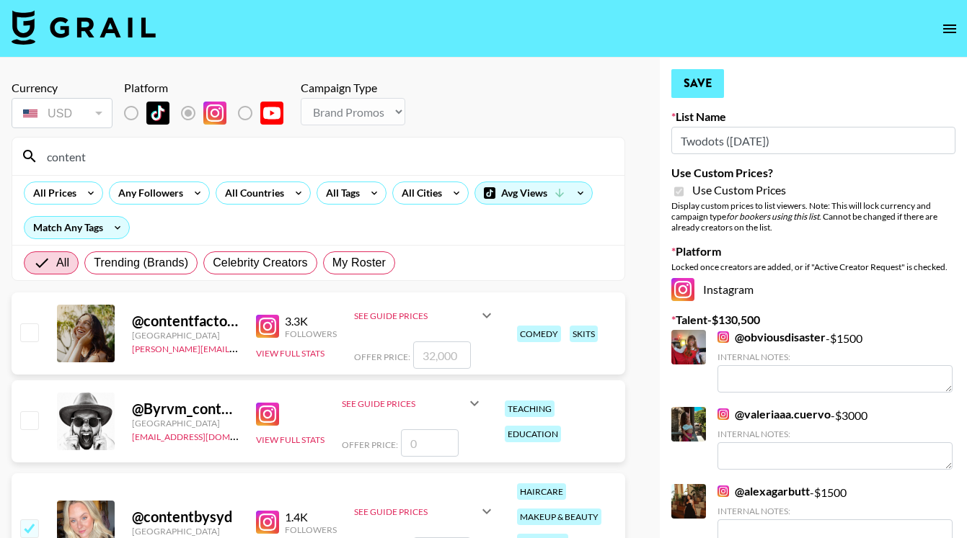
type input "150"
click at [704, 85] on button "Save" at bounding box center [697, 83] width 53 height 29
